Goal: Information Seeking & Learning: Learn about a topic

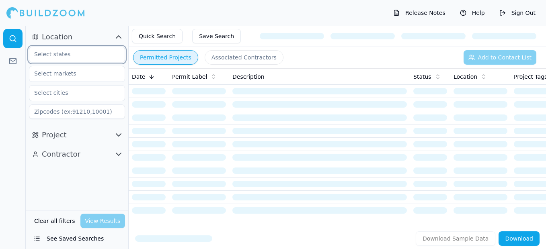
click at [74, 56] on input "text" at bounding box center [71, 54] width 85 height 14
click at [58, 75] on div "[US_STATE]" at bounding box center [77, 72] width 92 height 13
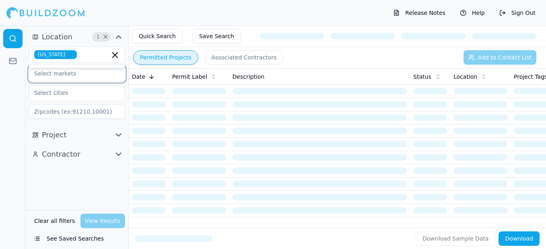
click at [74, 77] on input "text" at bounding box center [71, 73] width 85 height 14
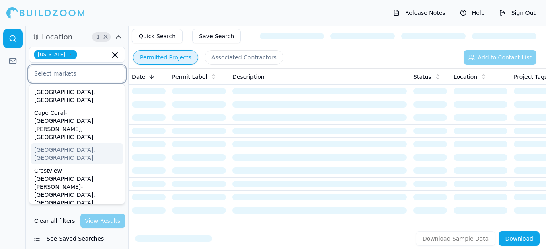
type input "t"
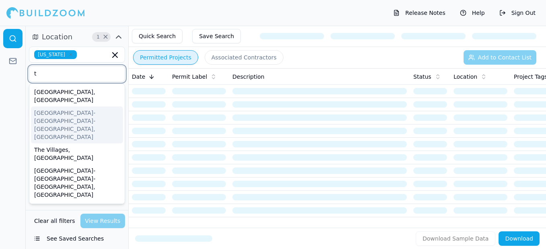
click at [86, 107] on div "[GEOGRAPHIC_DATA]-[GEOGRAPHIC_DATA]-[GEOGRAPHIC_DATA], [GEOGRAPHIC_DATA]" at bounding box center [77, 125] width 92 height 37
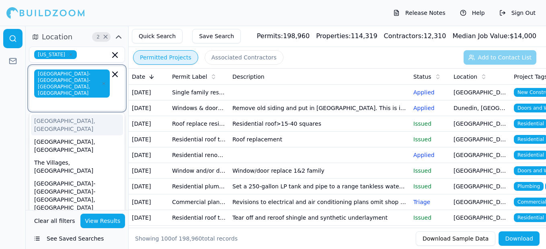
click at [86, 115] on div "[GEOGRAPHIC_DATA], [GEOGRAPHIC_DATA]" at bounding box center [77, 125] width 92 height 21
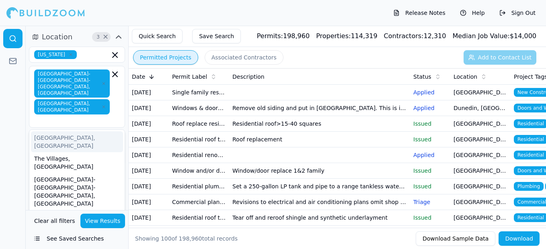
click at [152, 98] on td "[DATE]" at bounding box center [149, 93] width 40 height 16
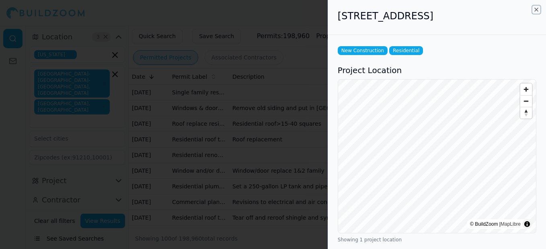
click at [535, 10] on icon "button" at bounding box center [536, 9] width 6 height 6
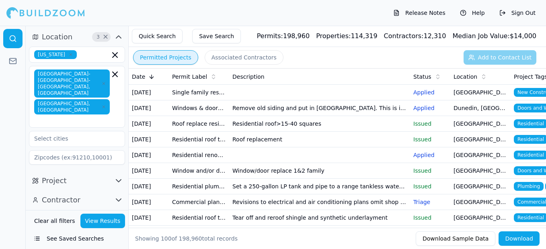
click at [119, 195] on icon "button" at bounding box center [119, 200] width 10 height 10
click at [255, 58] on button "Associated Contractors" at bounding box center [244, 57] width 79 height 14
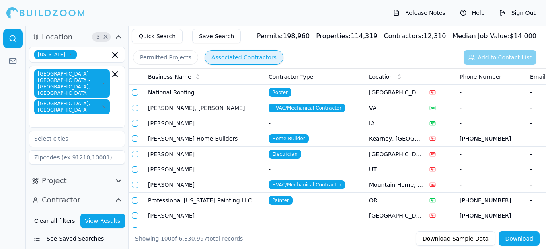
click at [177, 61] on button "Permitted Projects" at bounding box center [165, 57] width 65 height 14
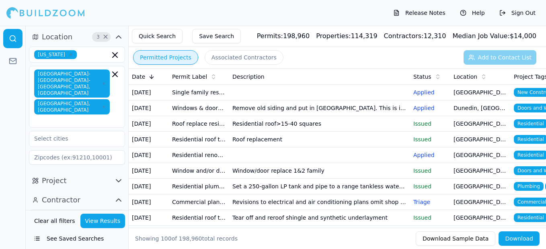
click at [173, 115] on td "Windows & doors - new replacement or opening protection" at bounding box center [199, 109] width 60 height 16
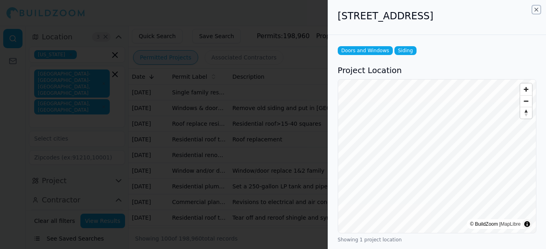
click at [536, 12] on icon "button" at bounding box center [536, 9] width 6 height 6
